Goal: Information Seeking & Learning: Understand process/instructions

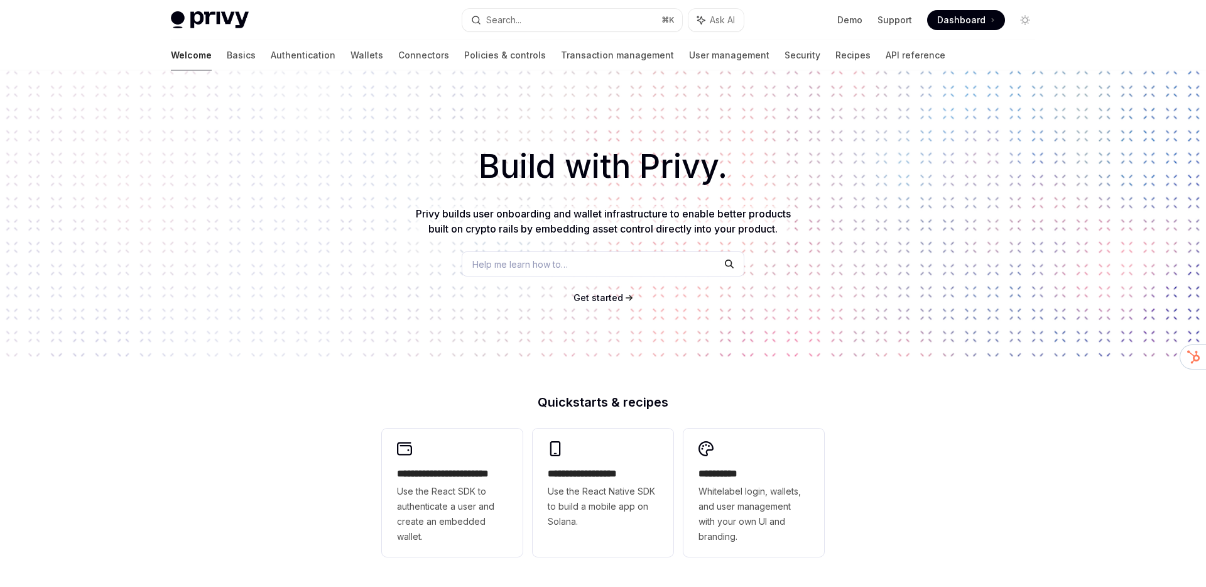
click at [406, 133] on div "Build with Privy. Privy builds user onboarding and wallet infrastructure to ena…" at bounding box center [603, 213] width 1206 height 286
click at [398, 51] on link "Connectors" at bounding box center [423, 55] width 51 height 30
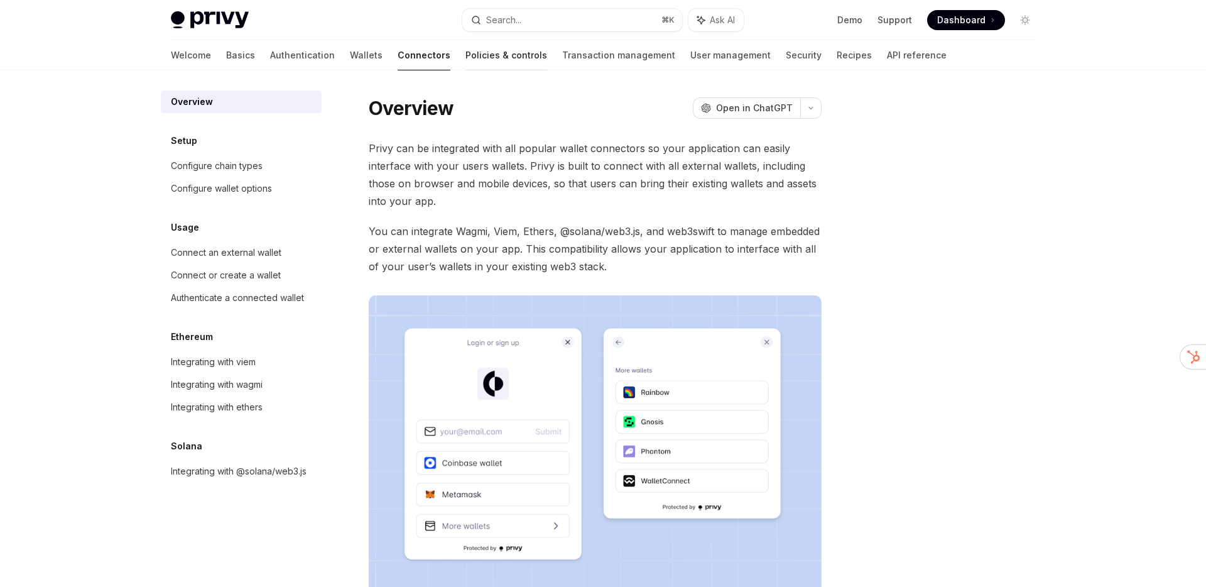
click at [465, 53] on link "Policies & controls" at bounding box center [506, 55] width 82 height 30
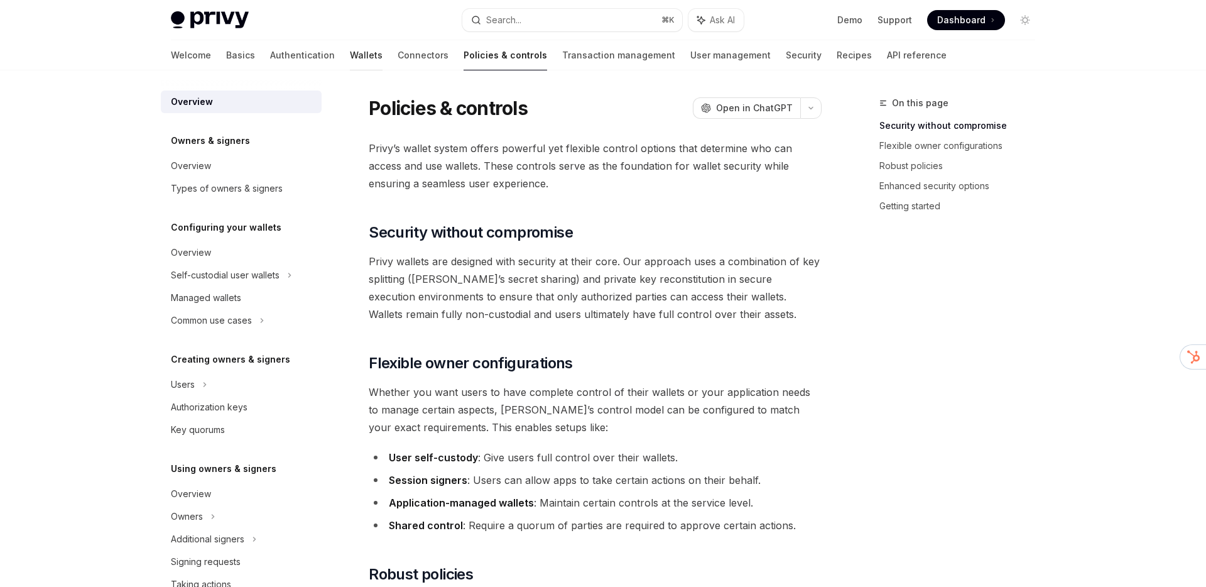
click at [350, 65] on link "Wallets" at bounding box center [366, 55] width 33 height 30
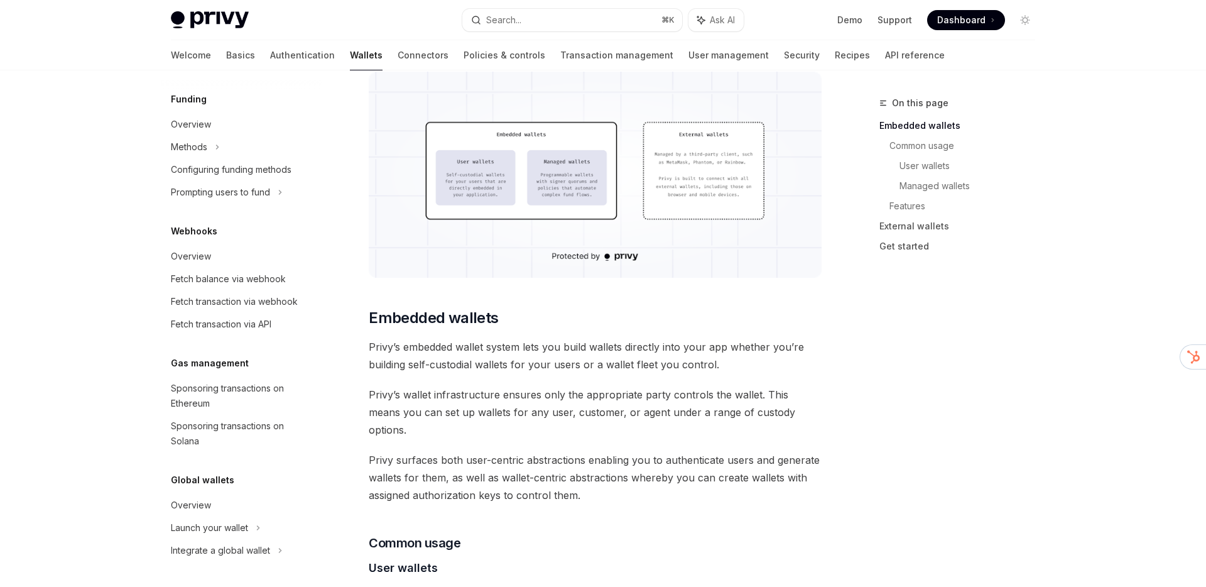
scroll to position [573, 0]
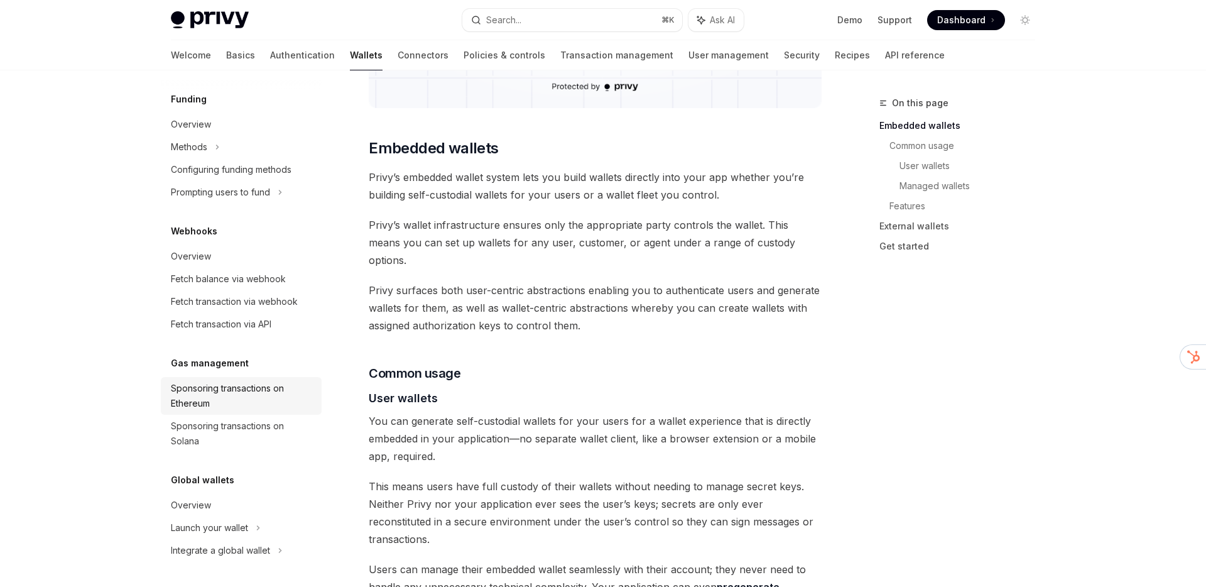
click at [219, 384] on div "Sponsoring transactions on Ethereum" at bounding box center [242, 396] width 143 height 30
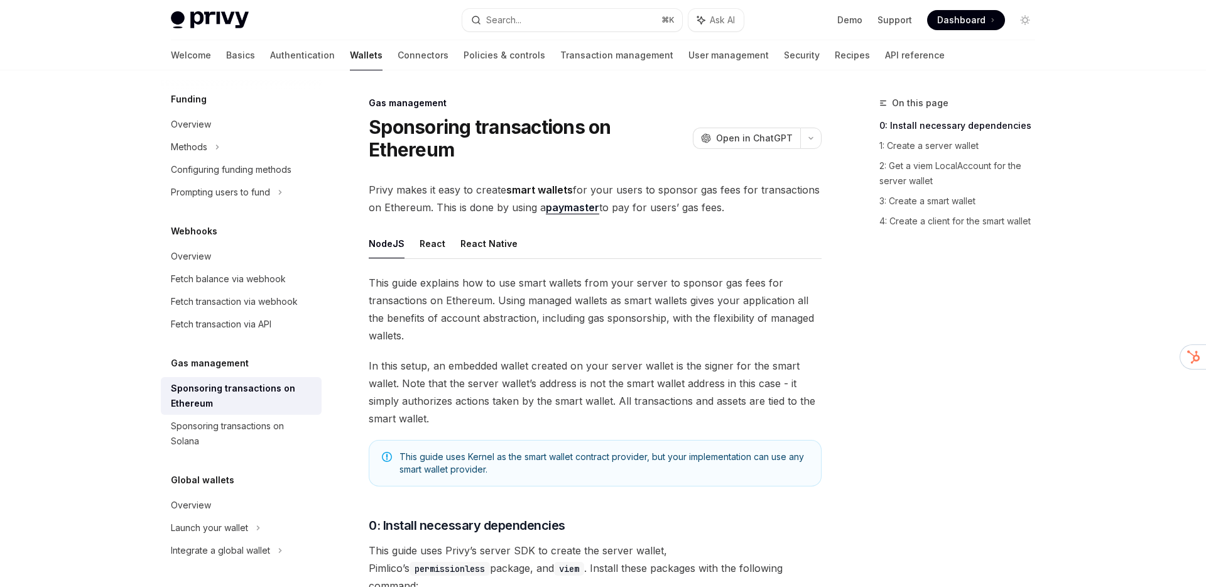
click at [590, 188] on span "Privy makes it easy to create smart wallets for your users to sponsor gas fees …" at bounding box center [595, 198] width 453 height 35
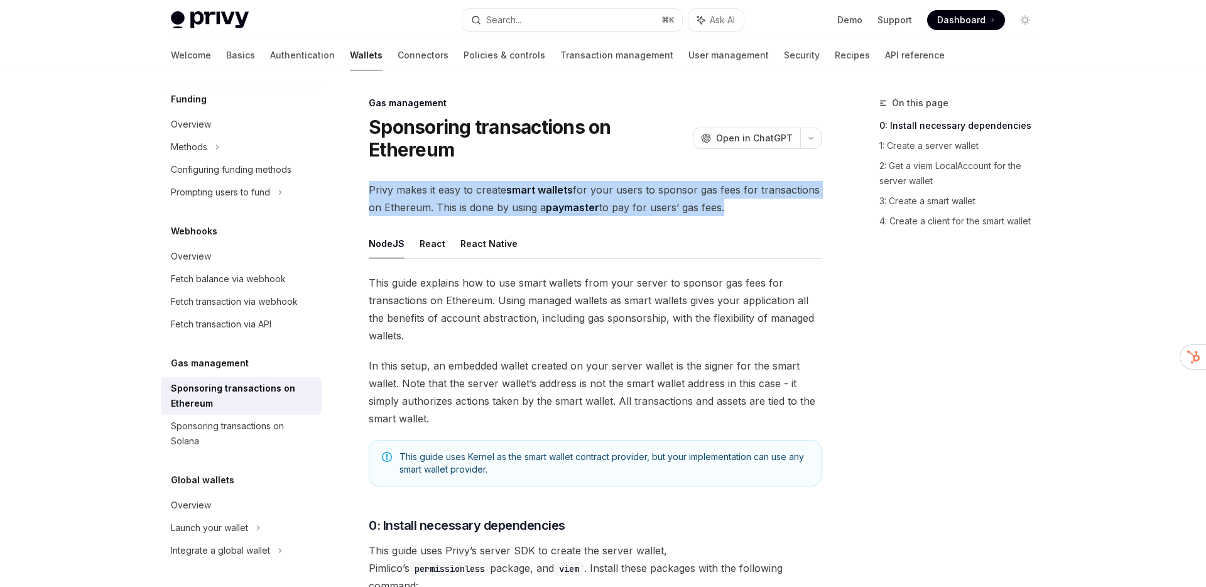
click at [590, 188] on span "Privy makes it easy to create smart wallets for your users to sponsor gas fees …" at bounding box center [595, 198] width 453 height 35
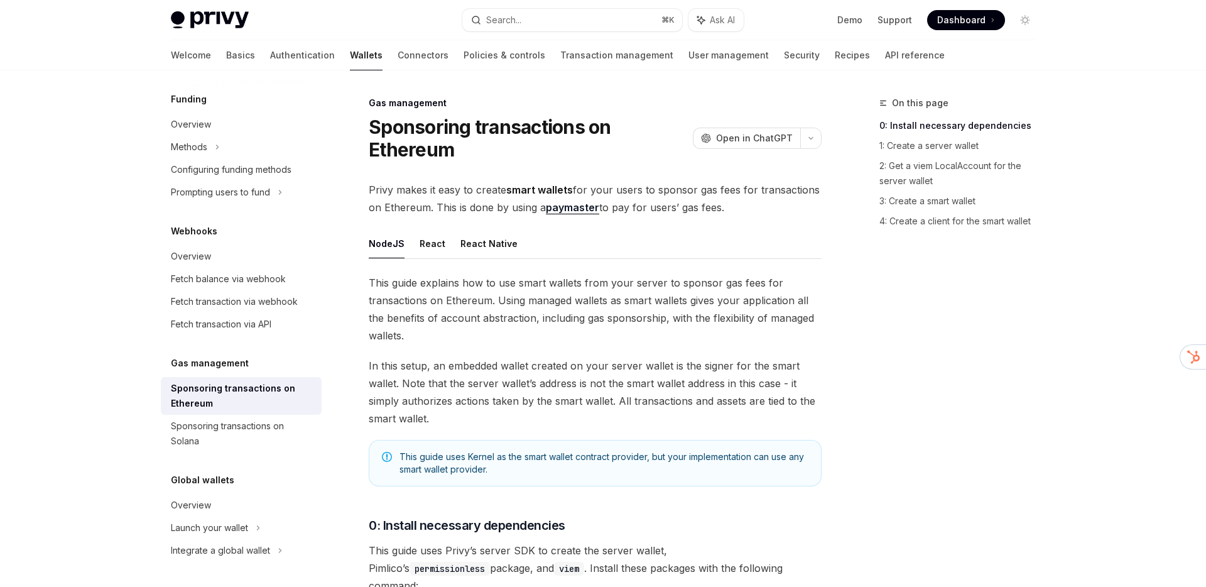
click at [539, 187] on strong "smart wallets" at bounding box center [539, 189] width 67 height 13
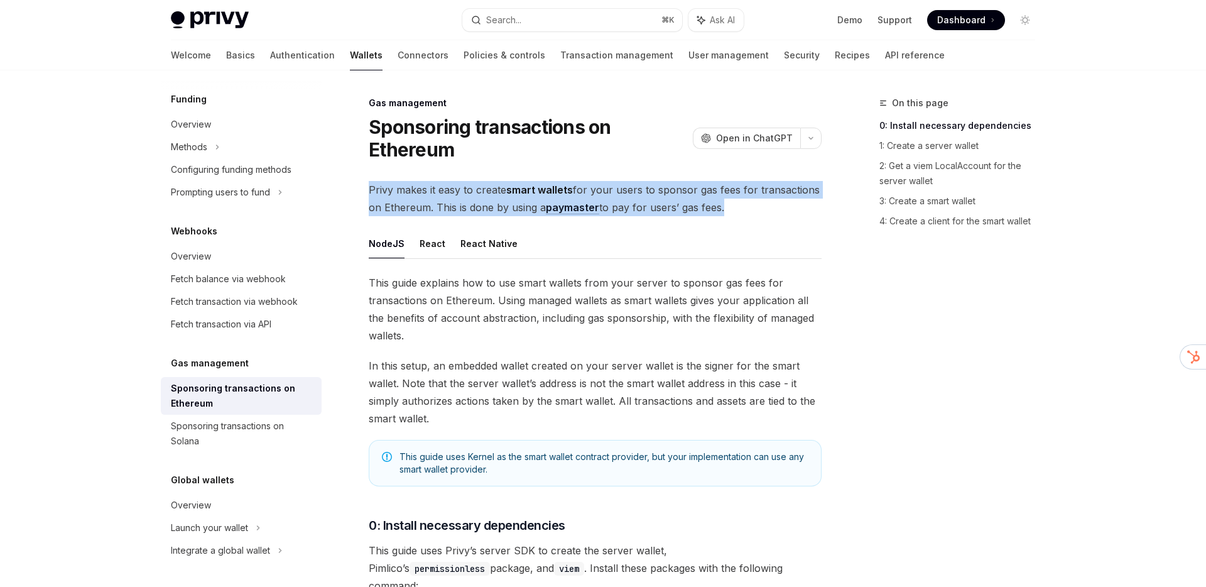
click at [539, 187] on strong "smart wallets" at bounding box center [539, 189] width 67 height 13
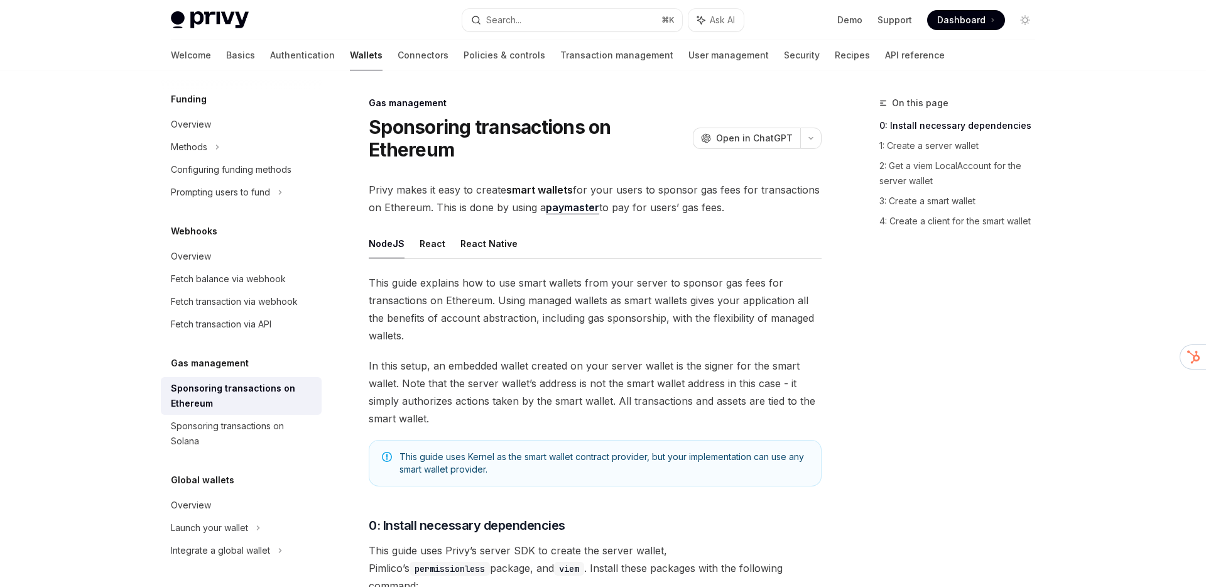
click at [788, 278] on span "This guide explains how to use smart wallets from your server to sponsor gas fe…" at bounding box center [595, 309] width 453 height 70
click at [944, 321] on div "On this page 0: Install necessary dependencies 1: Create a server wallet 2: Get…" at bounding box center [949, 340] width 191 height 491
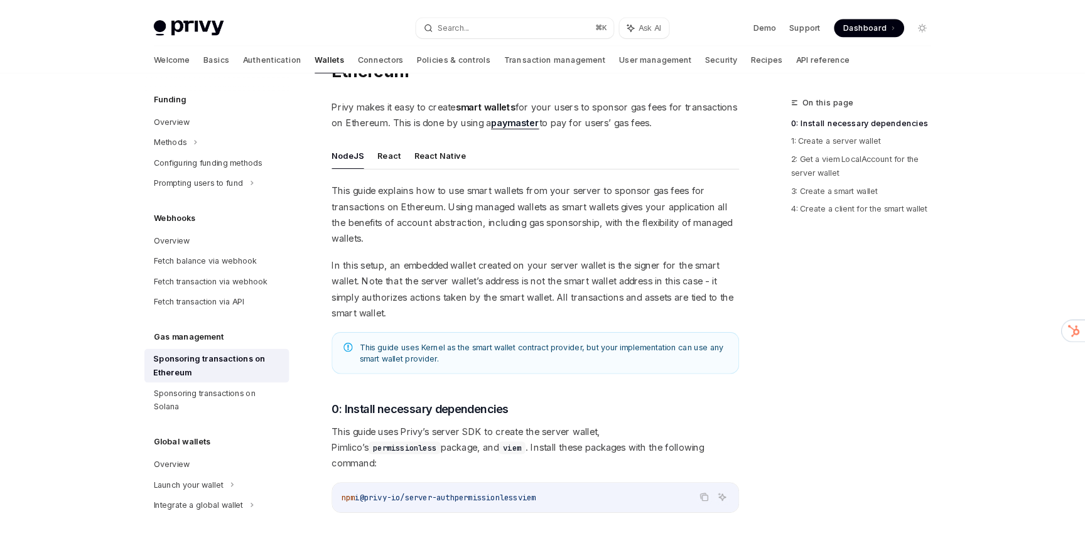
scroll to position [85, 0]
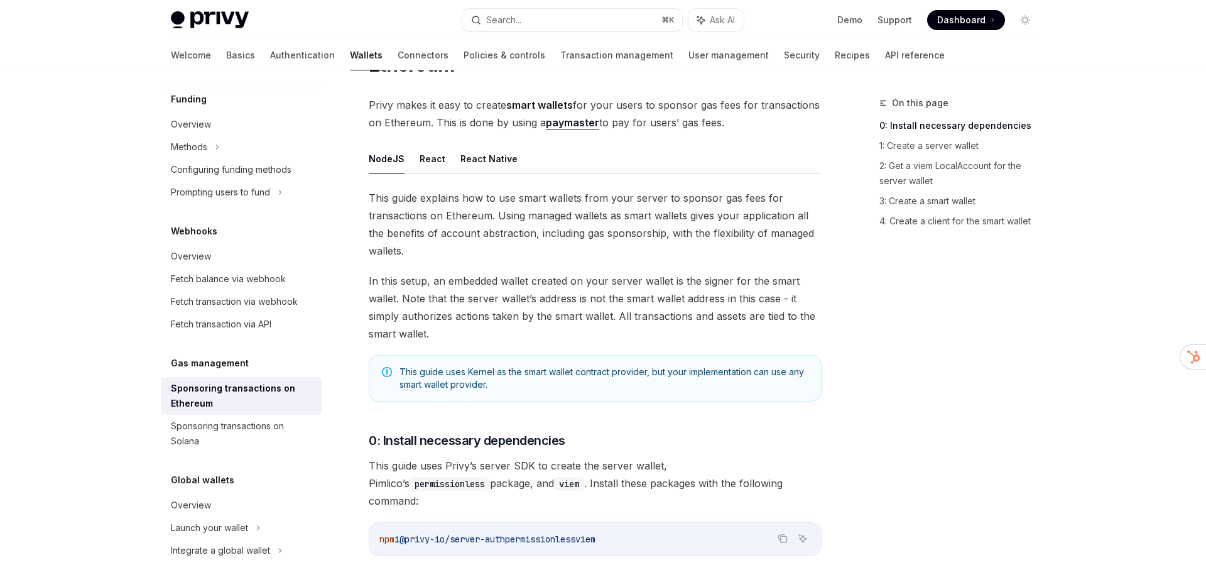
click at [590, 300] on span "In this setup, an embedded wallet created on your server wallet is the signer f…" at bounding box center [595, 307] width 453 height 70
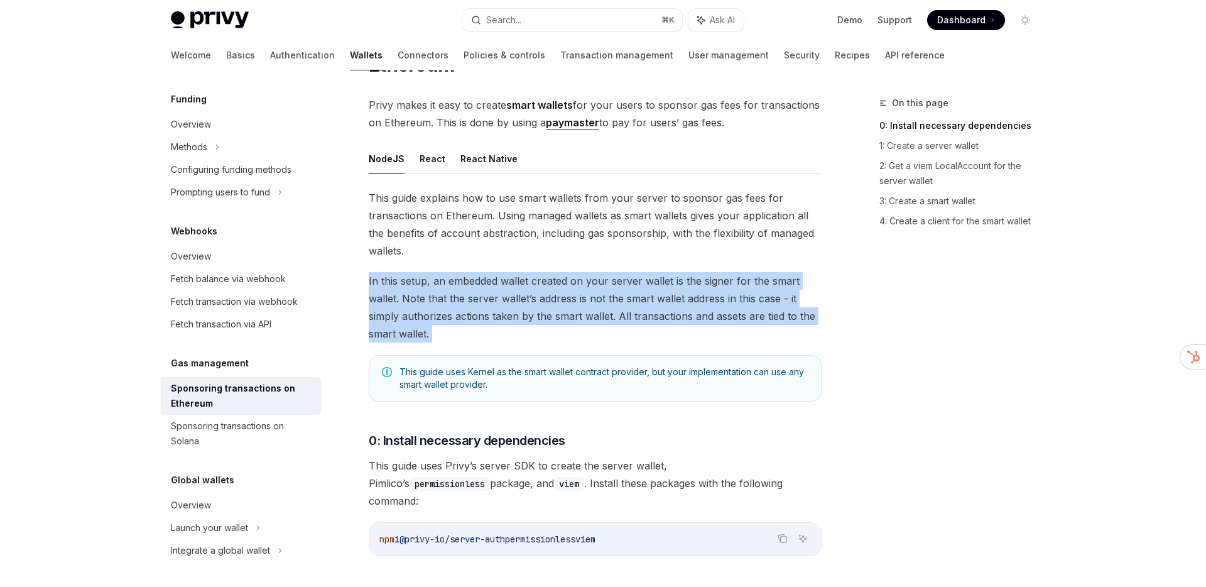
click at [590, 300] on span "In this setup, an embedded wallet created on your server wallet is the signer f…" at bounding box center [595, 307] width 453 height 70
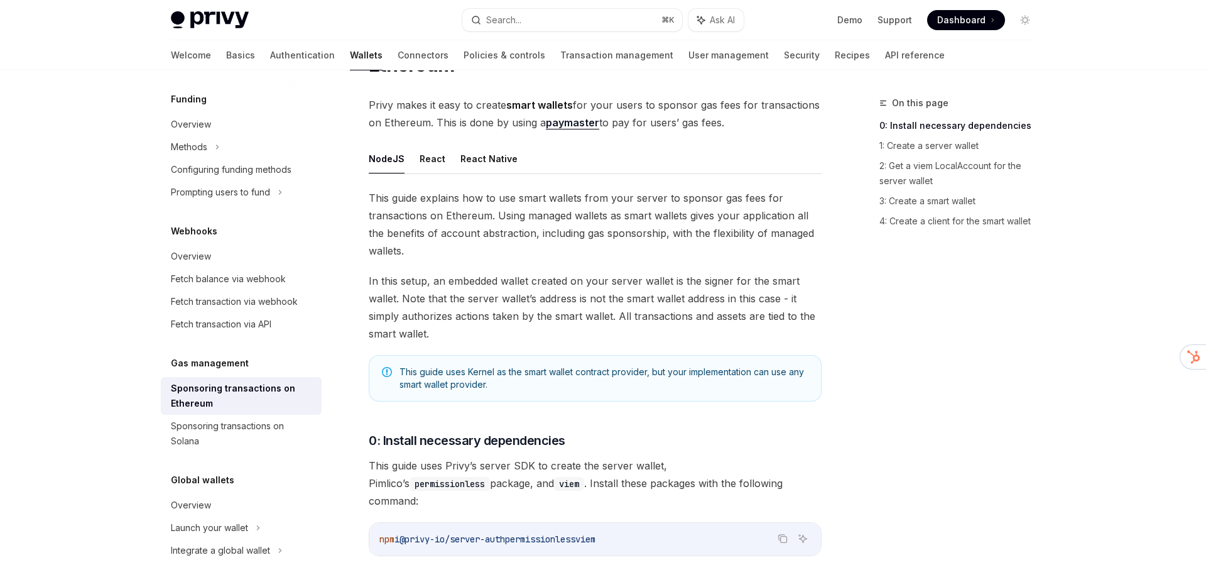
click at [590, 300] on span "In this setup, an embedded wallet created on your server wallet is the signer f…" at bounding box center [595, 307] width 453 height 70
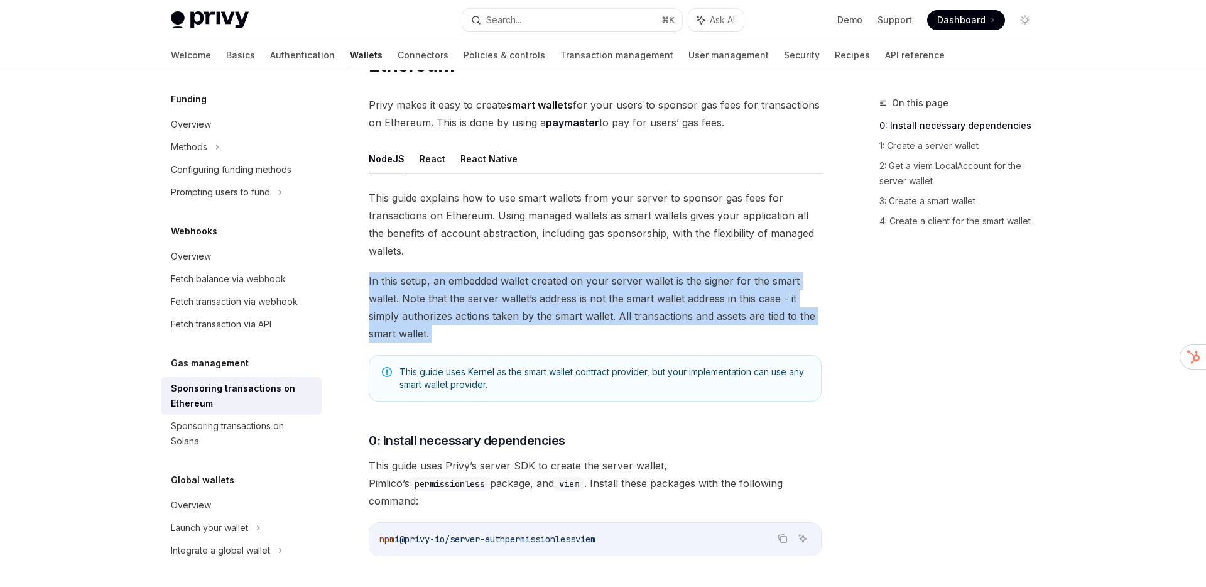
click at [590, 300] on span "In this setup, an embedded wallet created on your server wallet is the signer f…" at bounding box center [595, 307] width 453 height 70
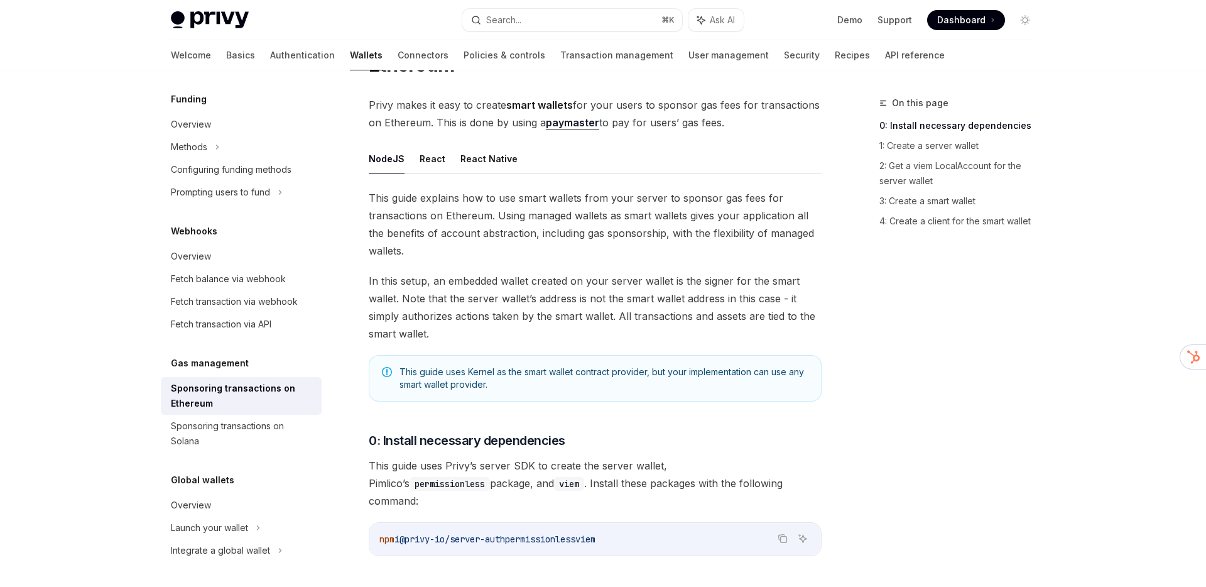
click at [590, 300] on span "In this setup, an embedded wallet created on your server wallet is the signer f…" at bounding box center [595, 307] width 453 height 70
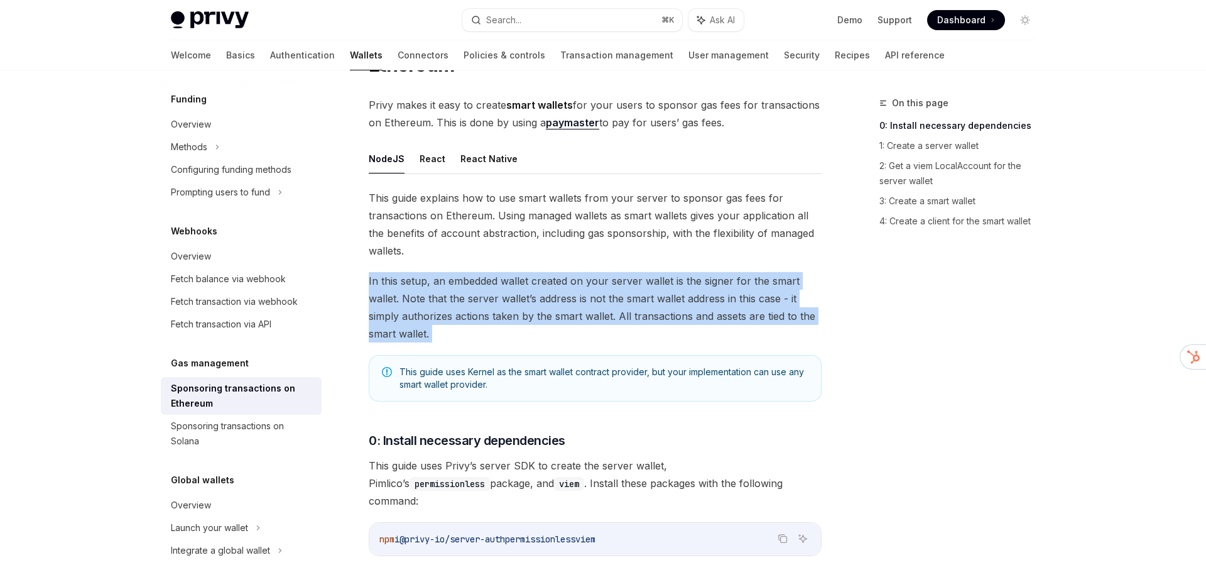
click at [590, 300] on span "In this setup, an embedded wallet created on your server wallet is the signer f…" at bounding box center [595, 307] width 453 height 70
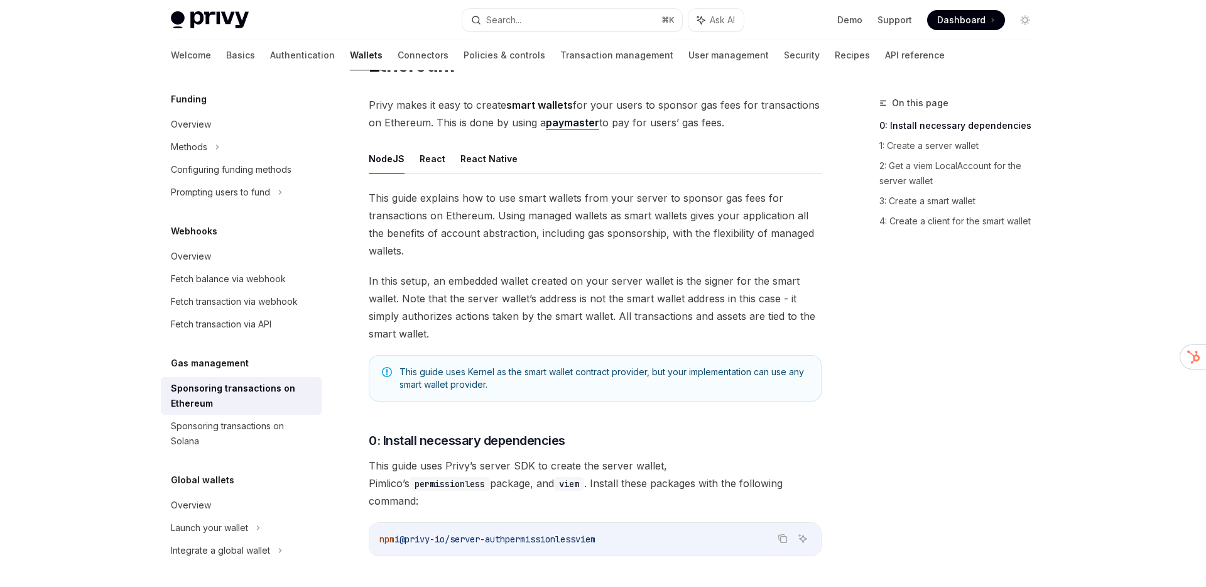
click at [590, 300] on span "In this setup, an embedded wallet created on your server wallet is the signer f…" at bounding box center [595, 307] width 453 height 70
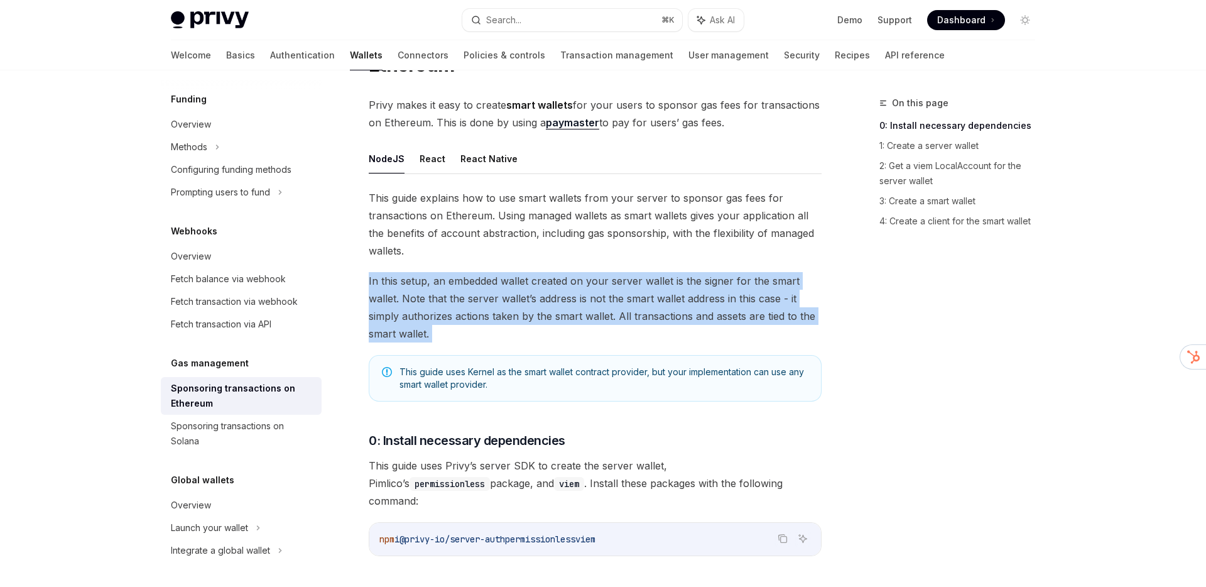
click at [590, 300] on span "In this setup, an embedded wallet created on your server wallet is the signer f…" at bounding box center [595, 307] width 453 height 70
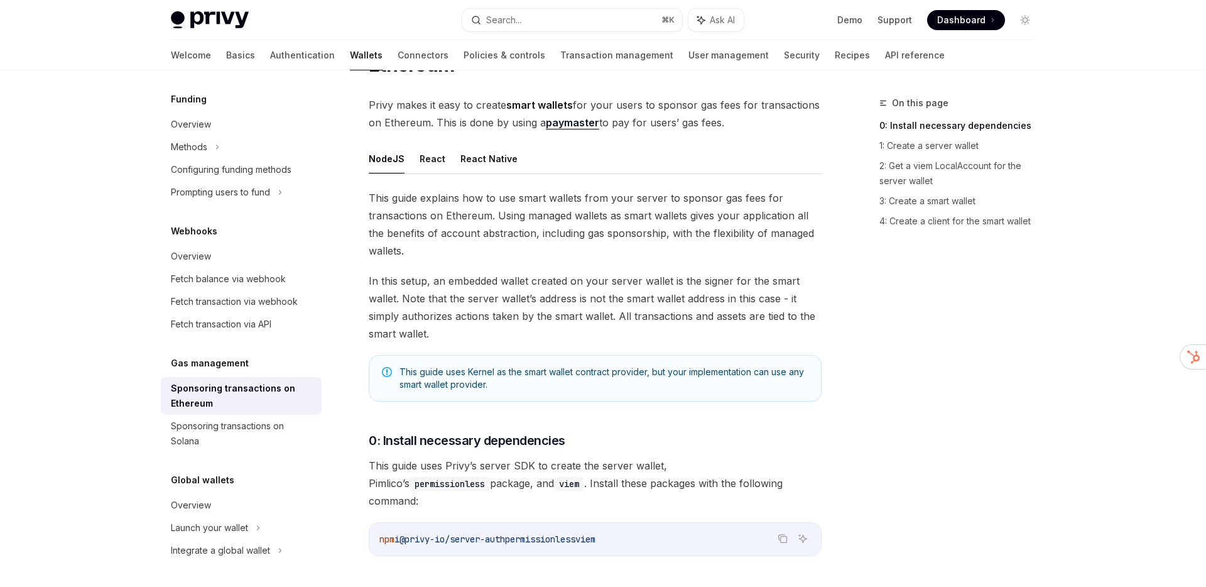
type textarea "*"
